Goal: Transaction & Acquisition: Purchase product/service

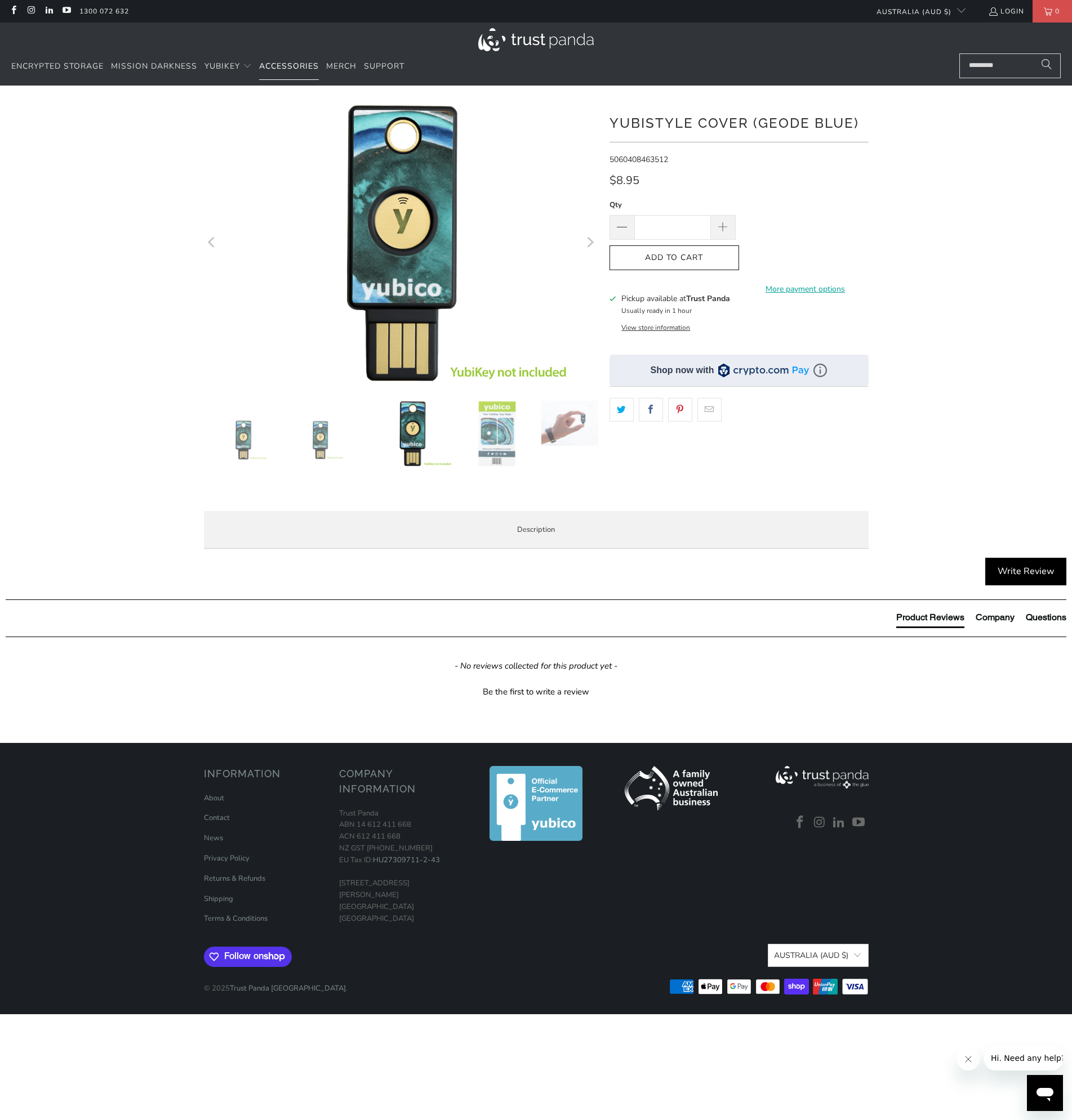
click at [289, 64] on span "Accessories" at bounding box center [289, 67] width 59 height 11
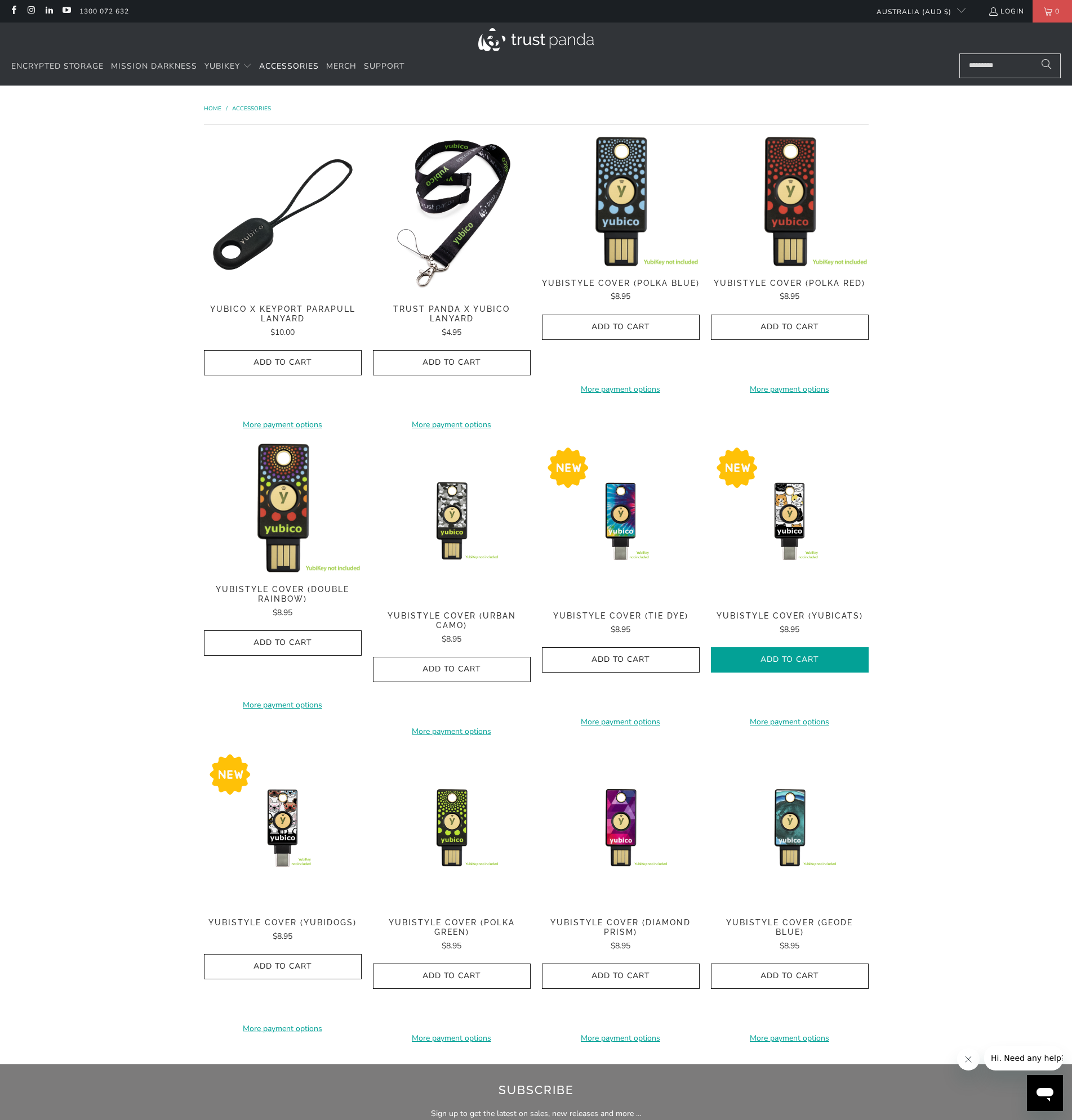
click at [789, 654] on icon "button" at bounding box center [790, 660] width 18 height 18
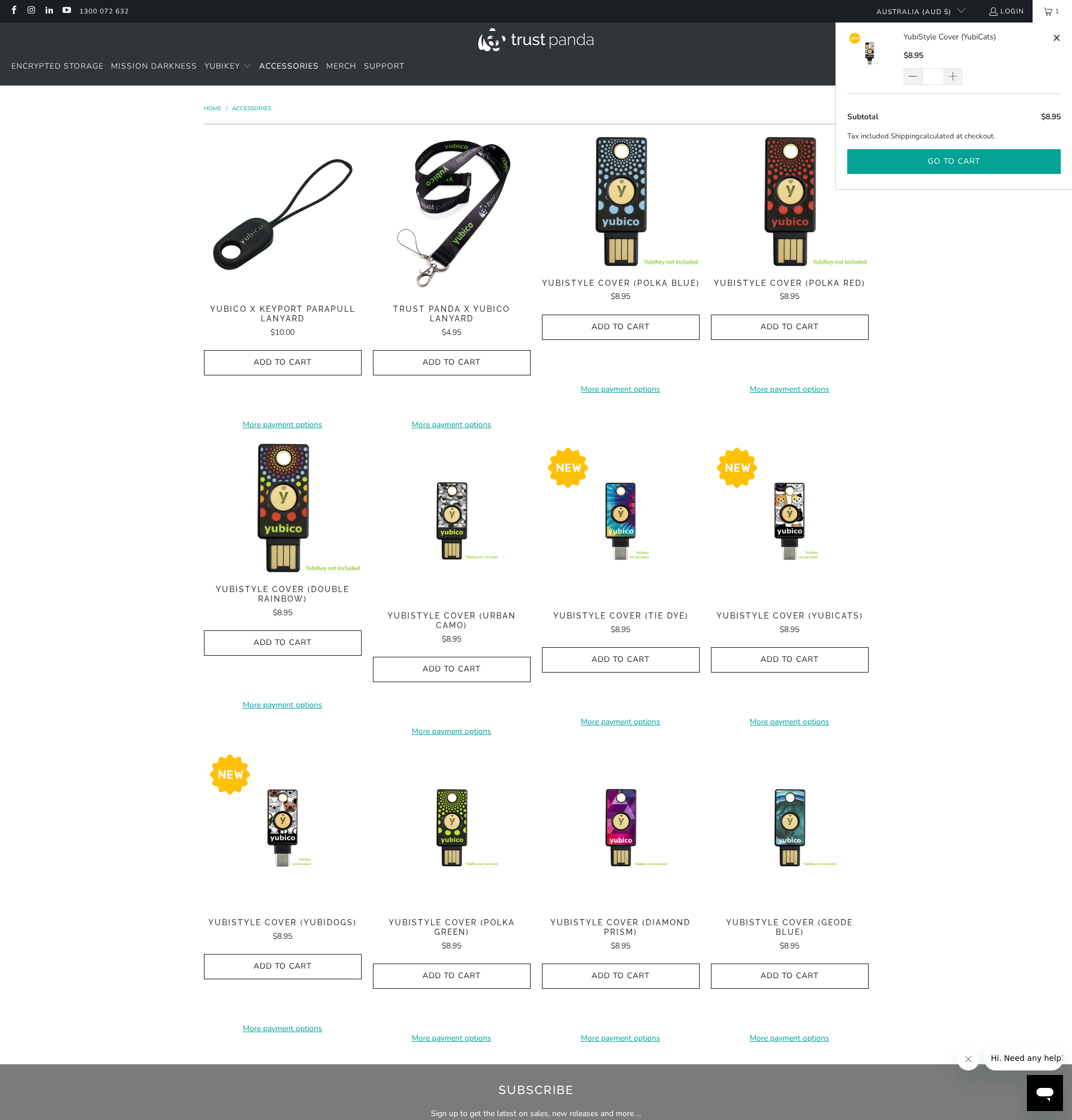
click at [958, 168] on button "Go to cart" at bounding box center [954, 162] width 214 height 26
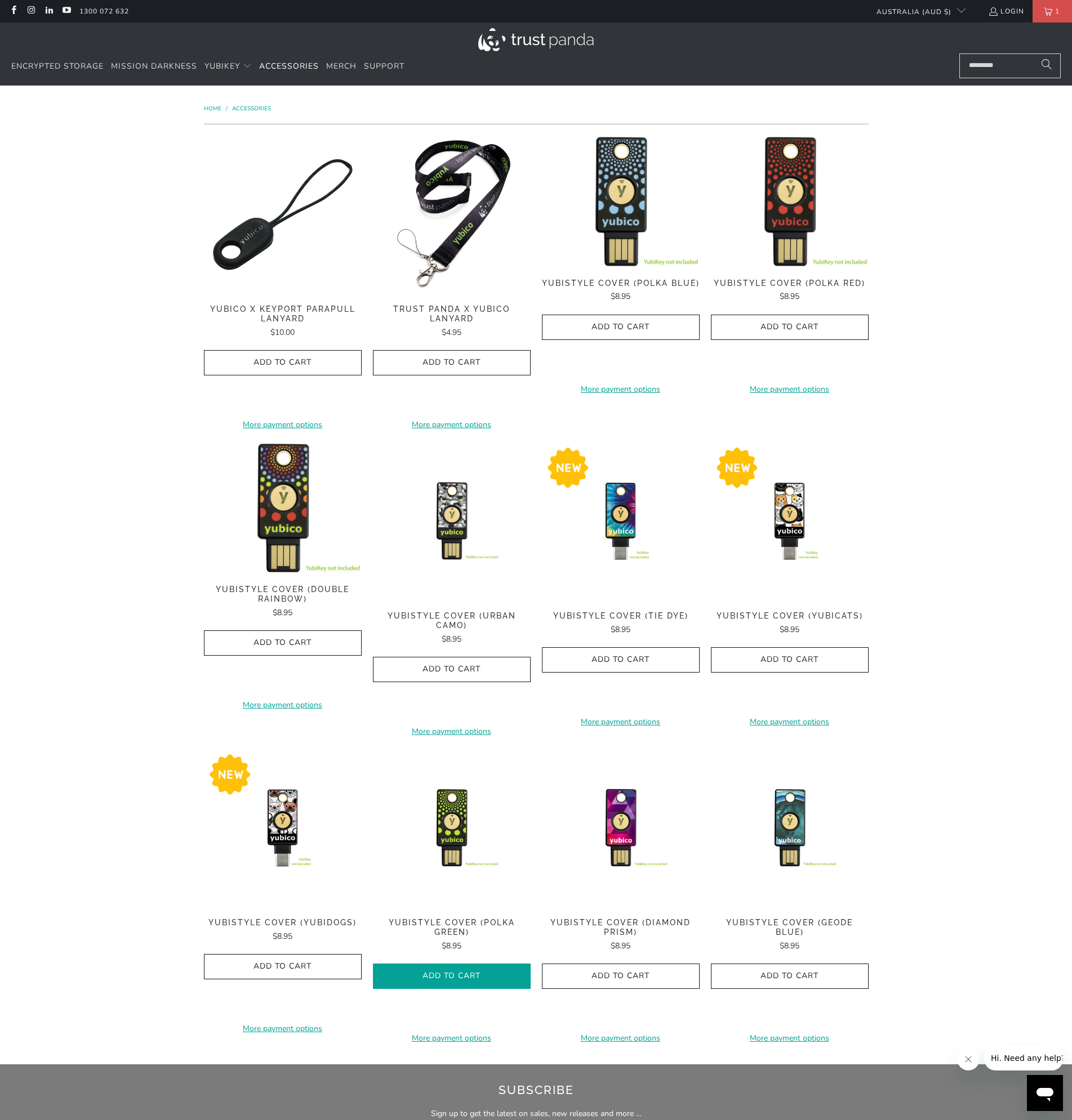
click at [466, 972] on span "Add to Cart" at bounding box center [451, 977] width 134 height 9
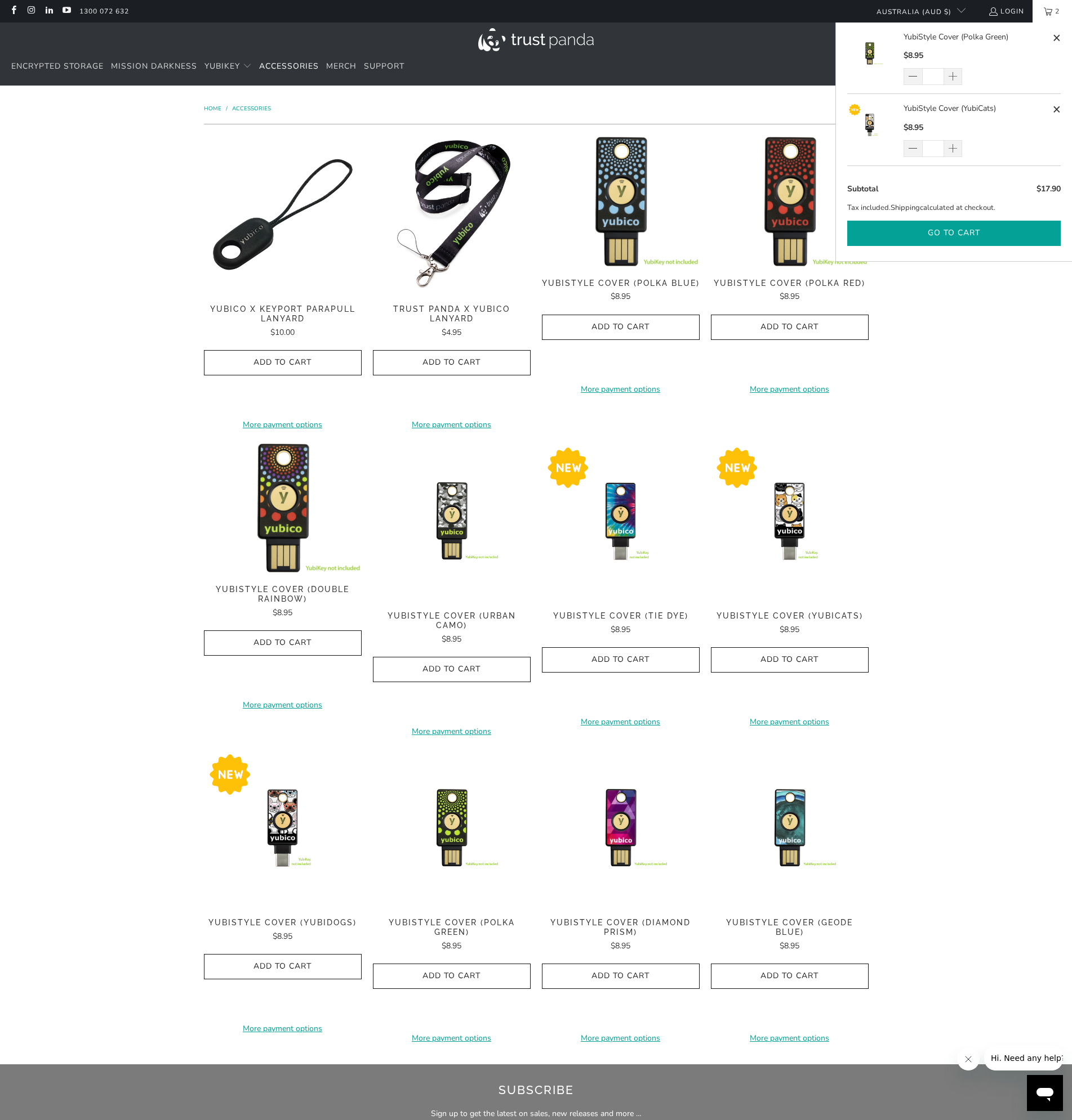
click at [962, 222] on button "Go to cart" at bounding box center [954, 234] width 214 height 26
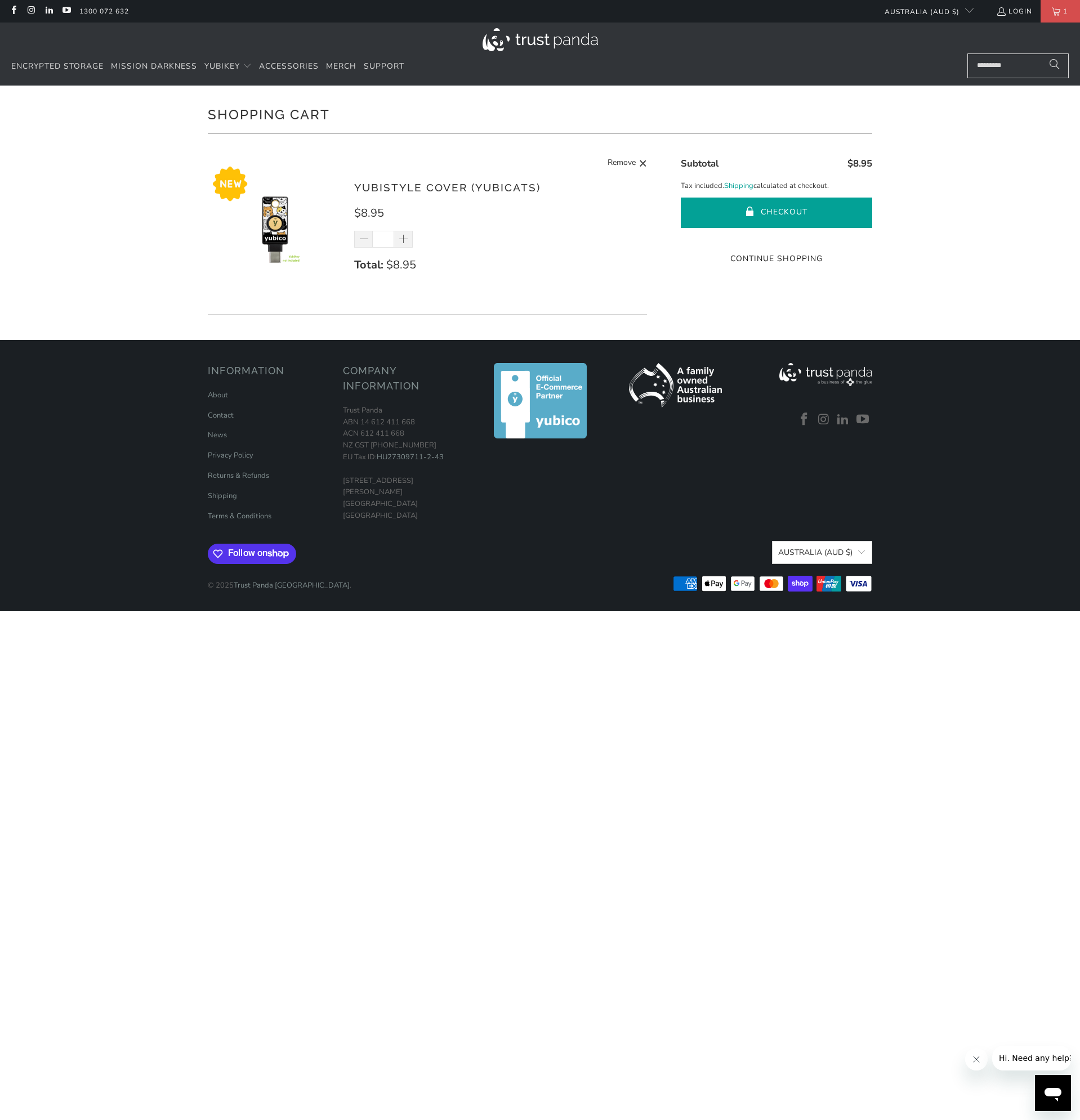
click at [801, 208] on button "Checkout" at bounding box center [777, 212] width 192 height 30
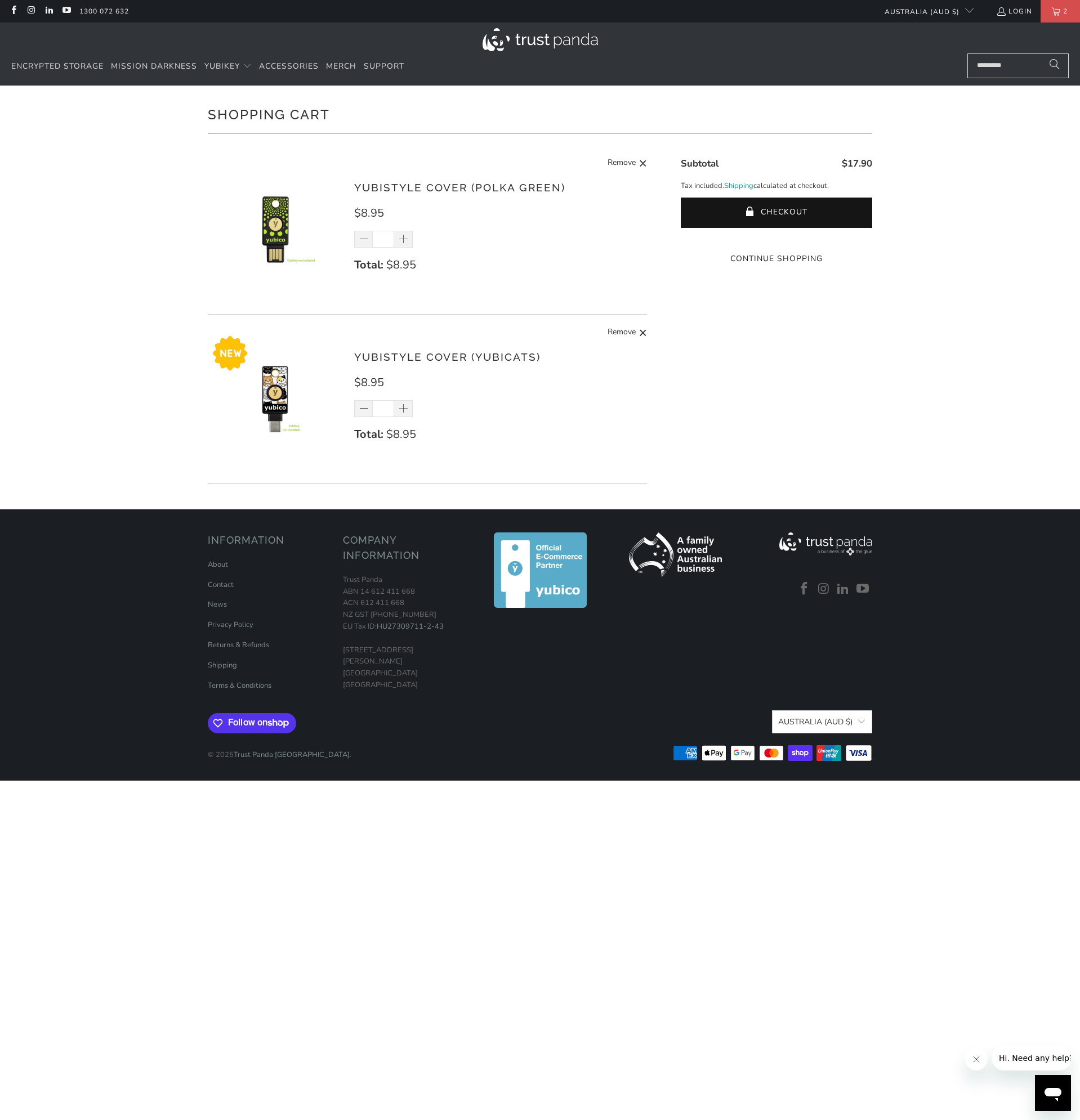
click at [774, 243] on shop-pay-wallet-button at bounding box center [775, 238] width 2 height 11
